Goal: Task Accomplishment & Management: Complete application form

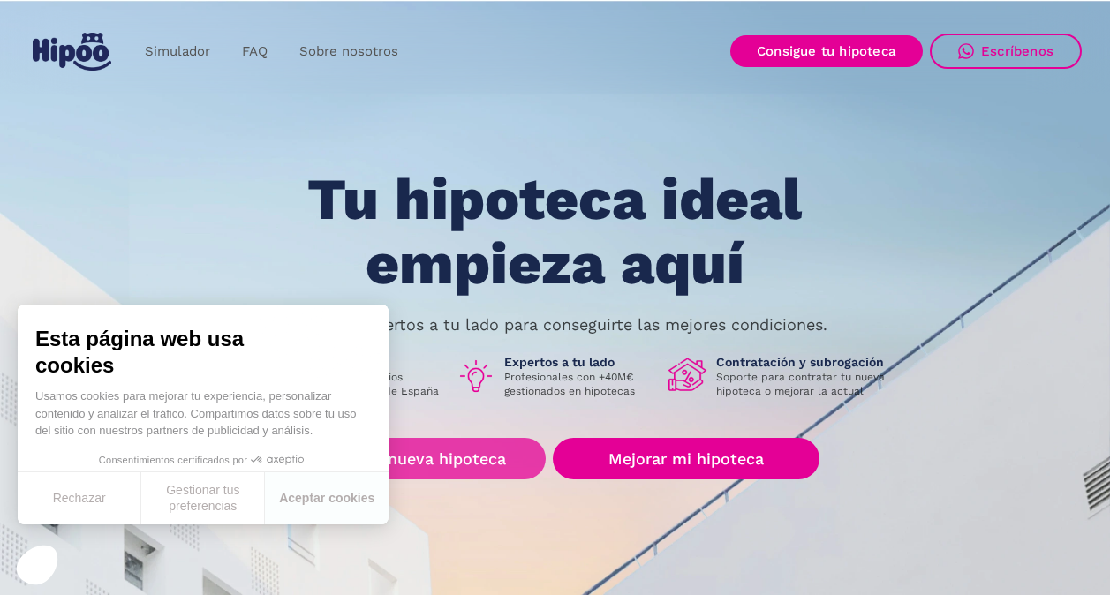
click at [403, 458] on link "Buscar nueva hipoteca" at bounding box center [417, 458] width 255 height 41
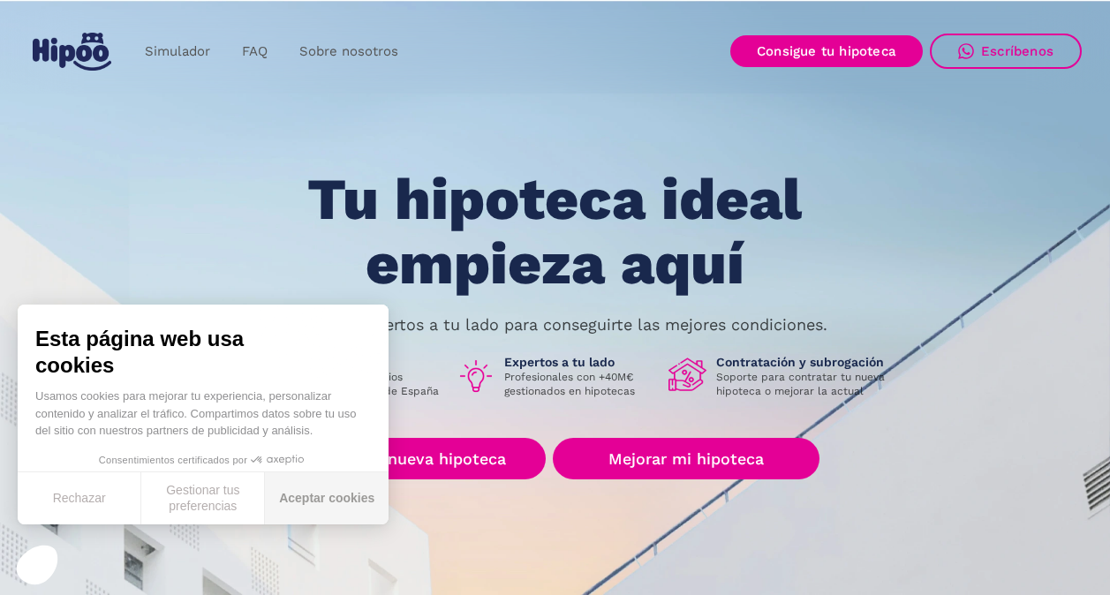
click at [302, 494] on button "Aceptar cookies" at bounding box center [327, 498] width 124 height 52
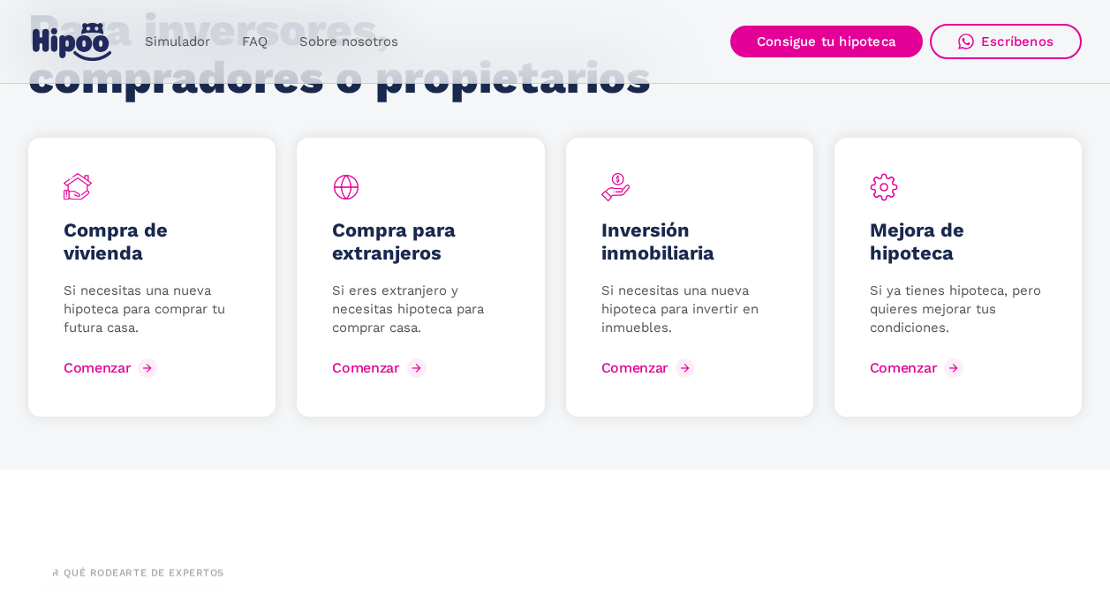
scroll to position [2384, 0]
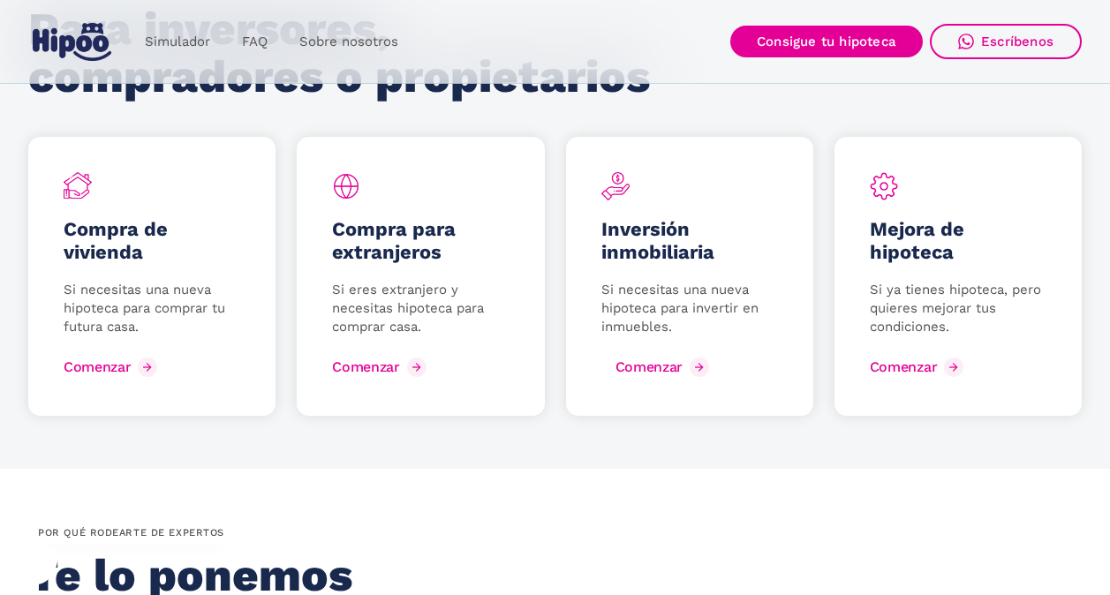
click at [652, 364] on div "Comenzar" at bounding box center [648, 366] width 67 height 17
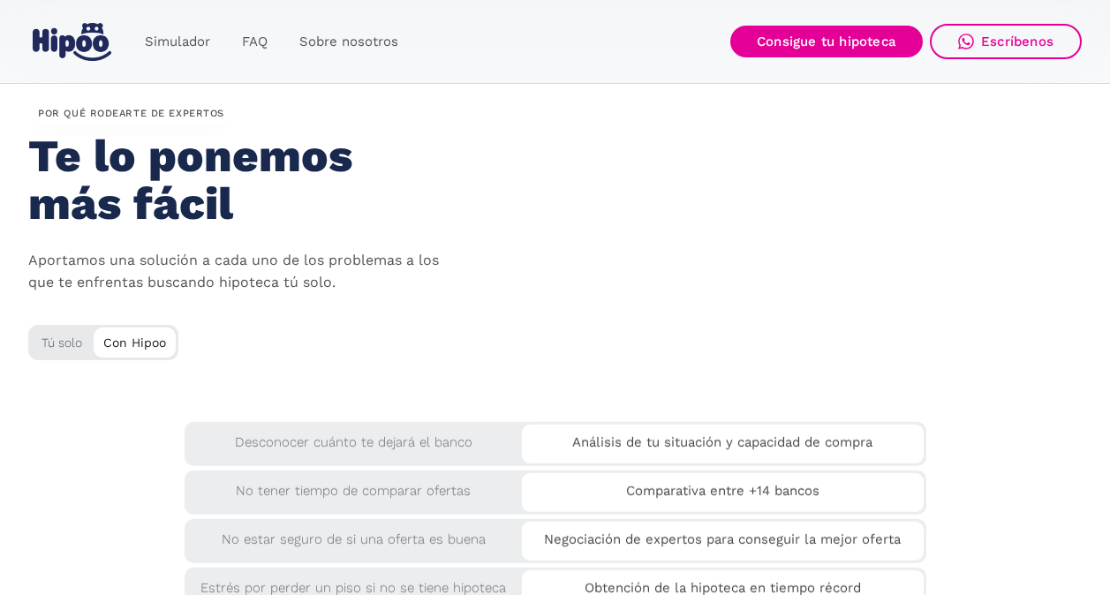
scroll to position [2825, 0]
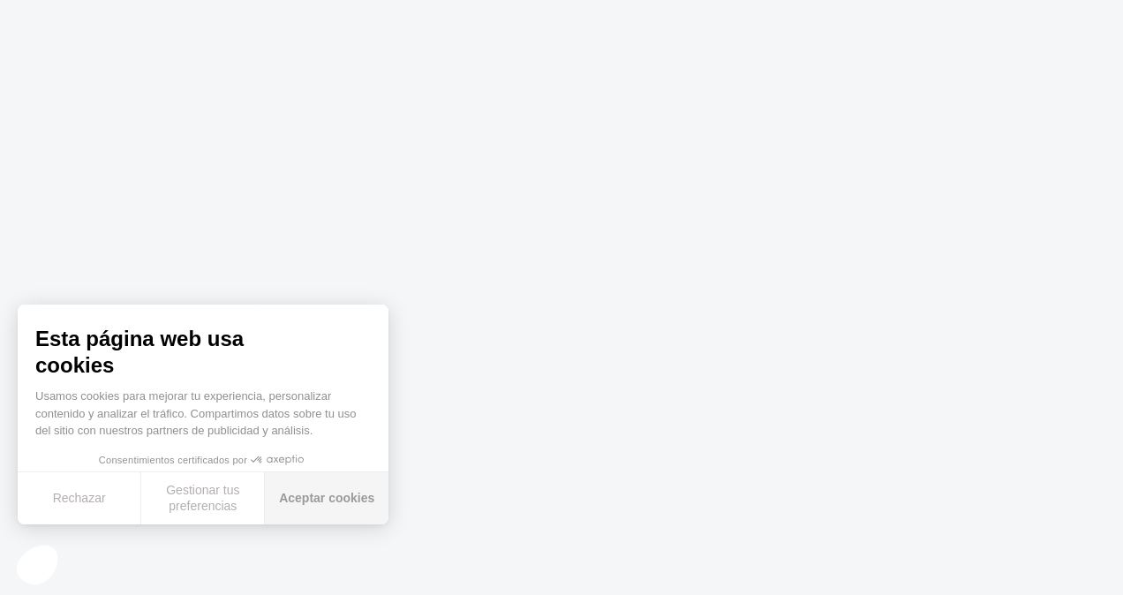
click at [298, 500] on button "Aceptar cookies" at bounding box center [327, 498] width 124 height 52
